Goal: Navigation & Orientation: Understand site structure

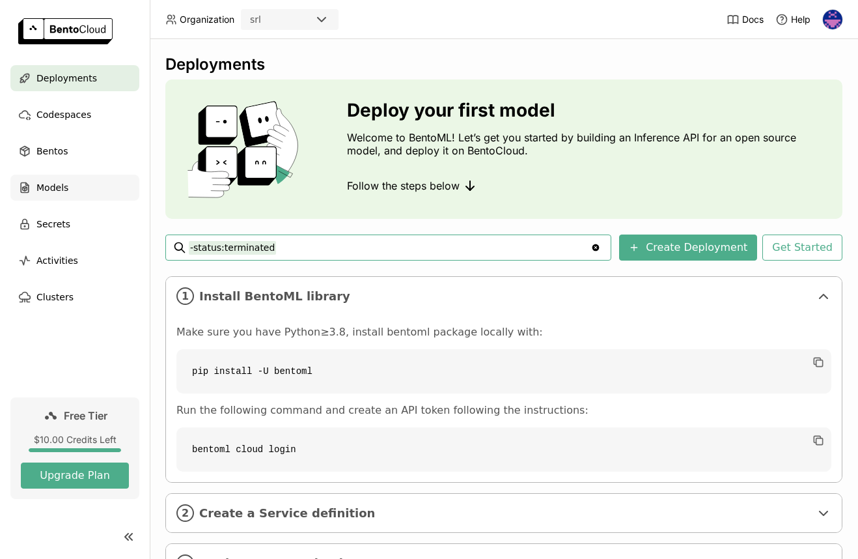
click at [70, 181] on div "Models" at bounding box center [74, 188] width 129 height 26
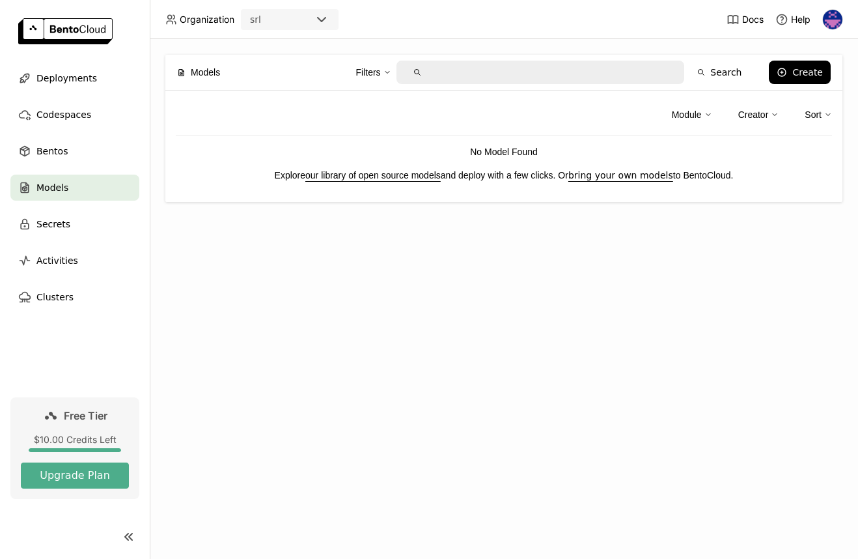
click at [337, 173] on link "our library of open source models" at bounding box center [372, 175] width 135 height 10
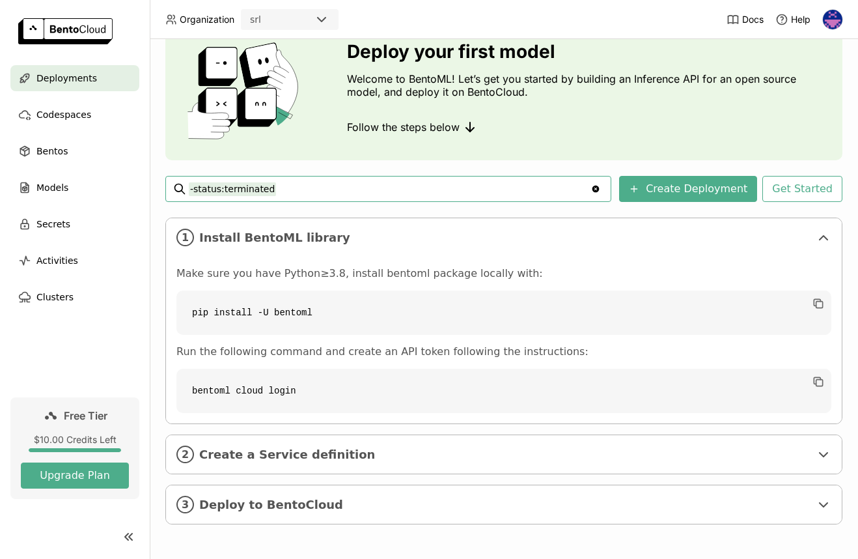
scroll to position [59, 0]
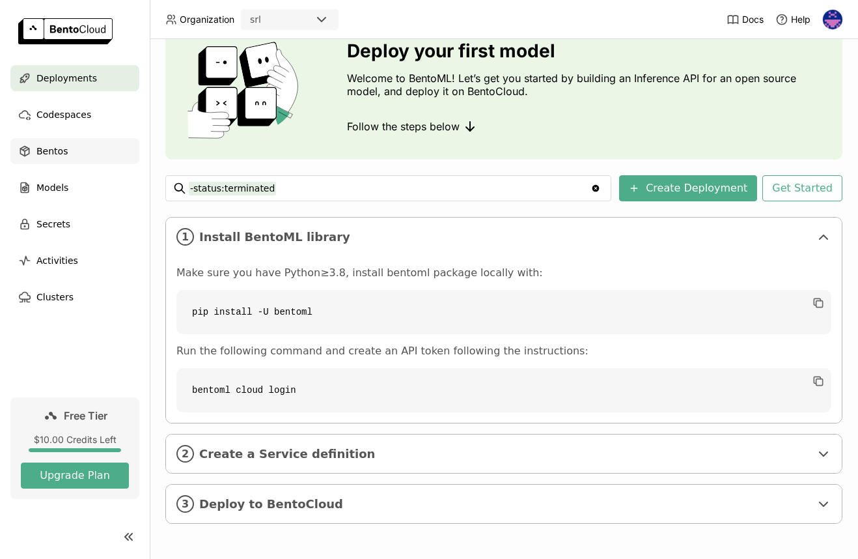
click at [57, 147] on span "Bentos" at bounding box center [51, 151] width 31 height 16
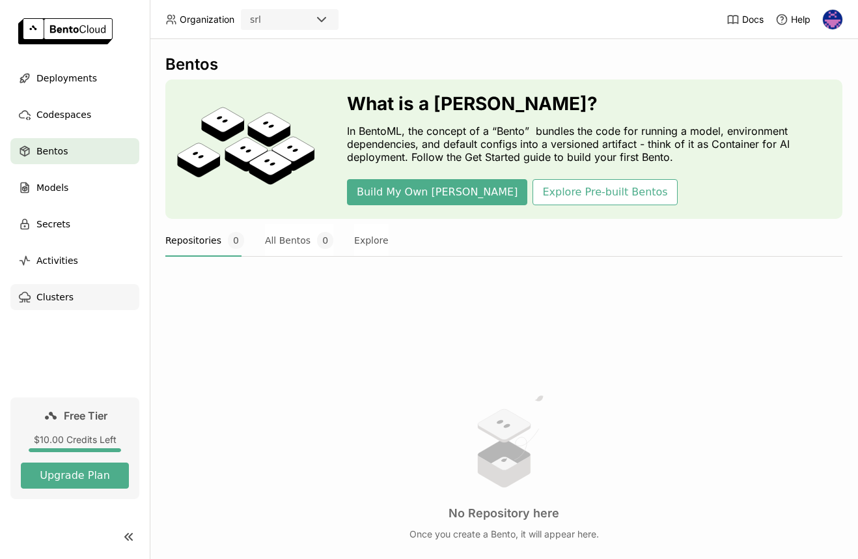
click at [81, 287] on div "Clusters" at bounding box center [74, 297] width 129 height 26
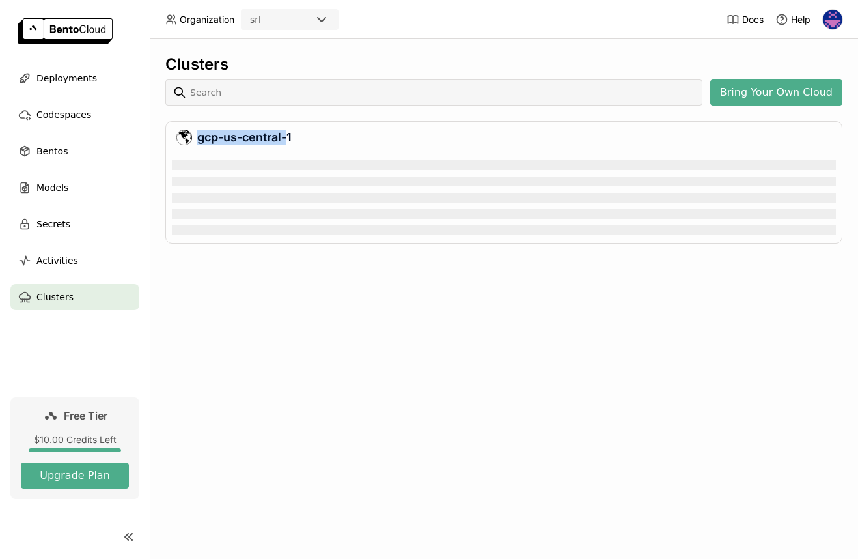
drag, startPoint x: 199, startPoint y: 137, endPoint x: 321, endPoint y: 138, distance: 121.8
click at [320, 137] on div "gcp-us-central-1" at bounding box center [503, 138] width 655 height 16
click at [321, 138] on div "gcp-us-central-1" at bounding box center [503, 138] width 655 height 16
drag, startPoint x: 310, startPoint y: 137, endPoint x: 262, endPoint y: 137, distance: 48.2
click at [278, 137] on div "gcp-us-central-1" at bounding box center [503, 138] width 655 height 16
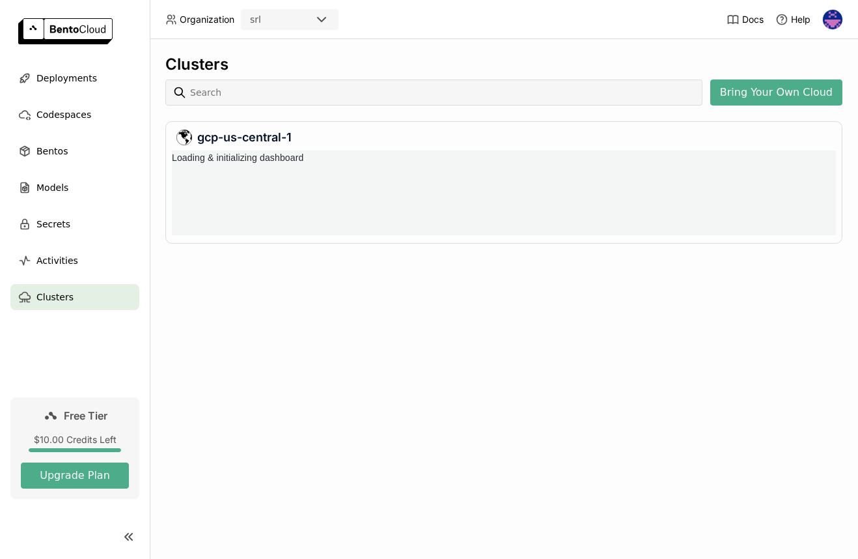
click at [247, 136] on div "gcp-us-central-1" at bounding box center [503, 138] width 655 height 16
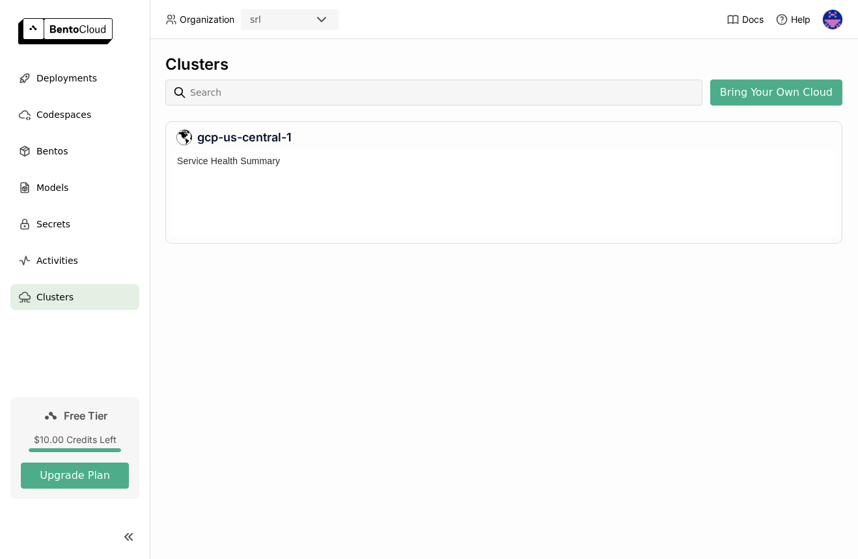
scroll to position [79, 659]
drag, startPoint x: 237, startPoint y: 159, endPoint x: 289, endPoint y: 164, distance: 52.4
click at [285, 164] on h6 "Service Health Summary" at bounding box center [228, 161] width 113 height 14
click at [296, 164] on div "Service Health Summary" at bounding box center [504, 160] width 664 height 21
click at [247, 27] on div "srl" at bounding box center [278, 19] width 72 height 18
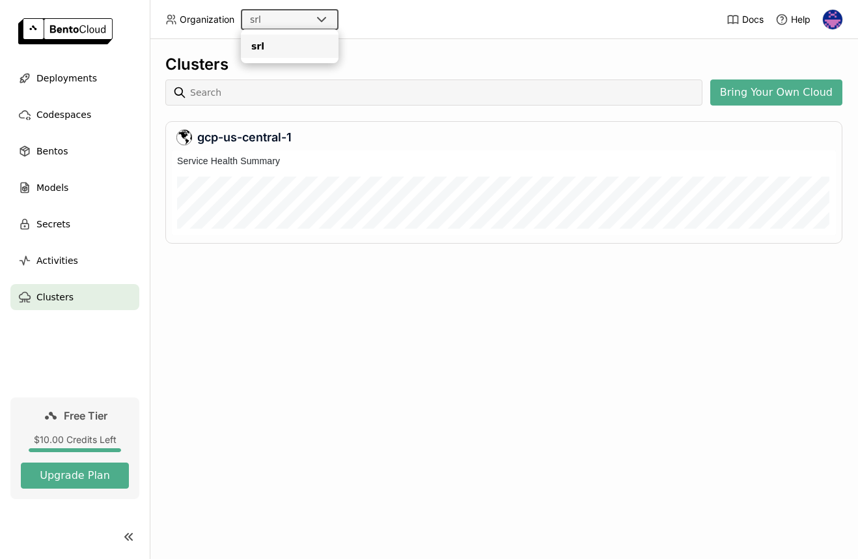
click at [269, 21] on div "srl" at bounding box center [278, 19] width 72 height 18
click at [322, 18] on icon at bounding box center [322, 20] width 16 height 16
click at [279, 51] on div "srl" at bounding box center [289, 46] width 77 height 13
click at [332, 57] on div "Clusters" at bounding box center [503, 65] width 677 height 20
click at [59, 72] on span "Deployments" at bounding box center [66, 78] width 61 height 16
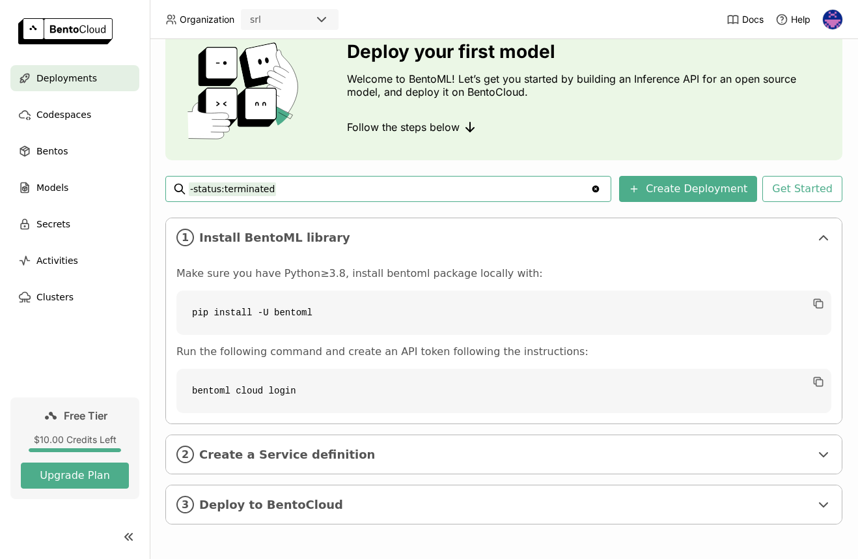
scroll to position [59, 0]
